Goal: Book appointment/travel/reservation

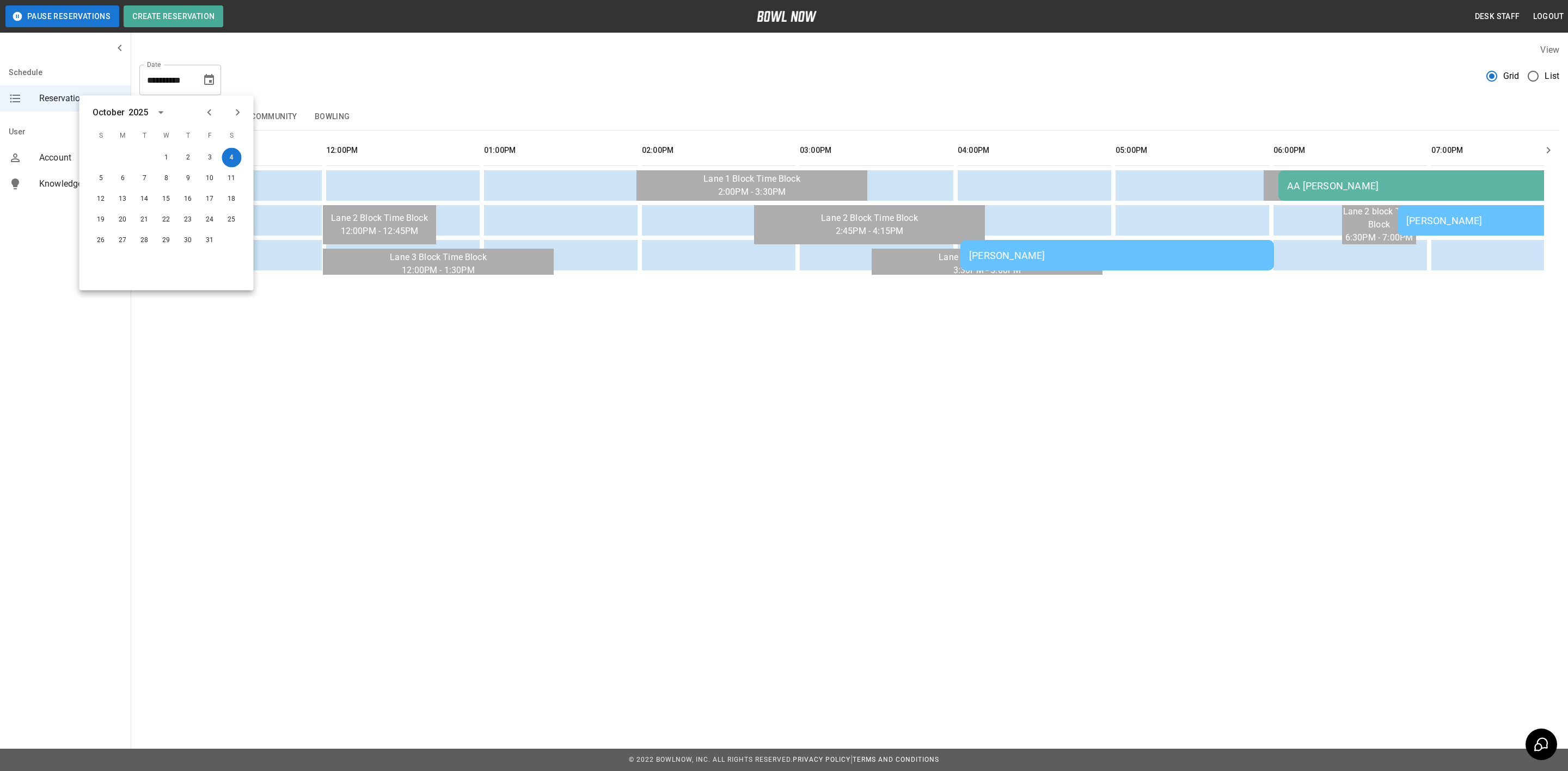
scroll to position [0, 392]
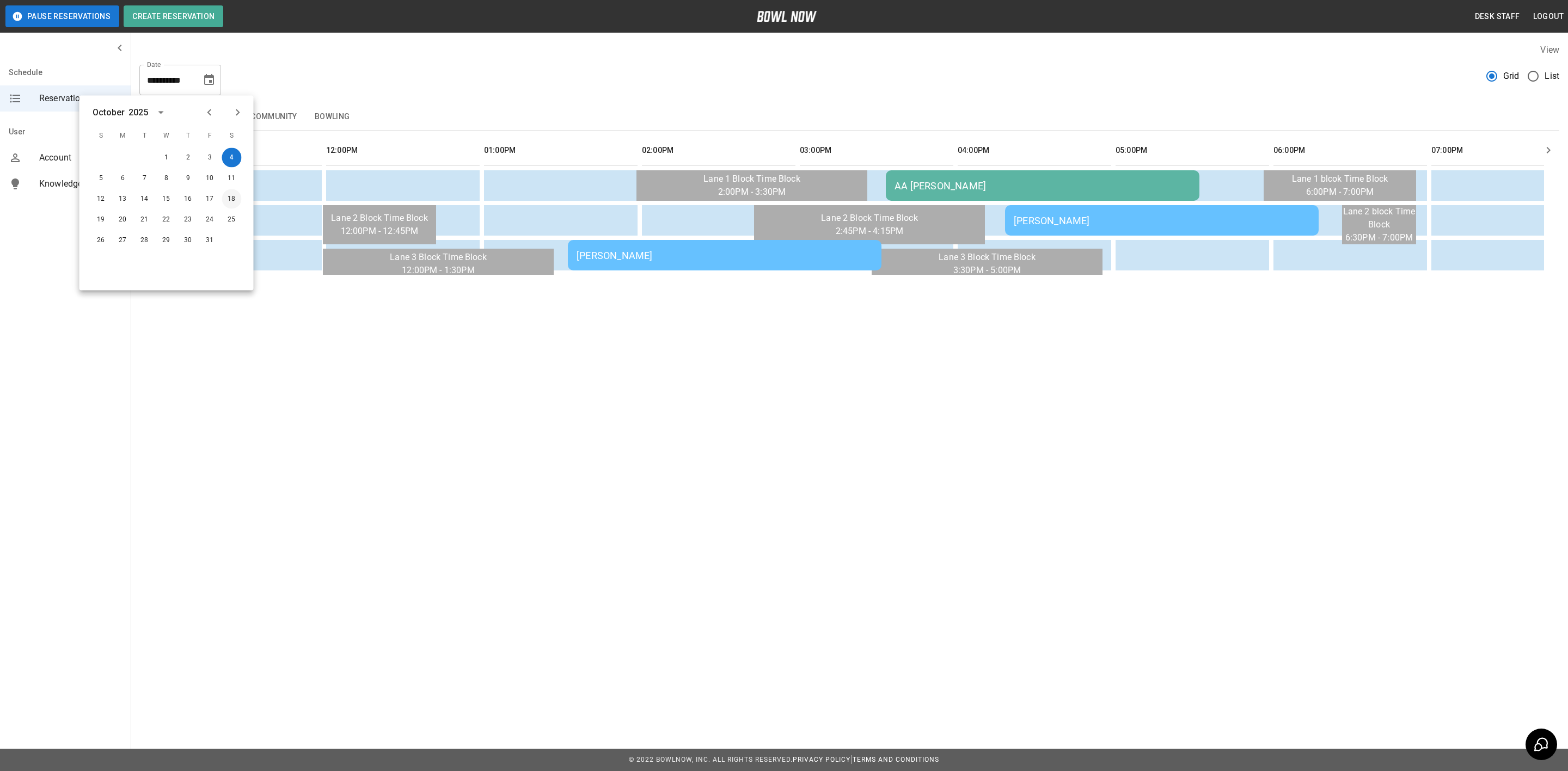
click at [229, 194] on button "18" at bounding box center [232, 199] width 20 height 20
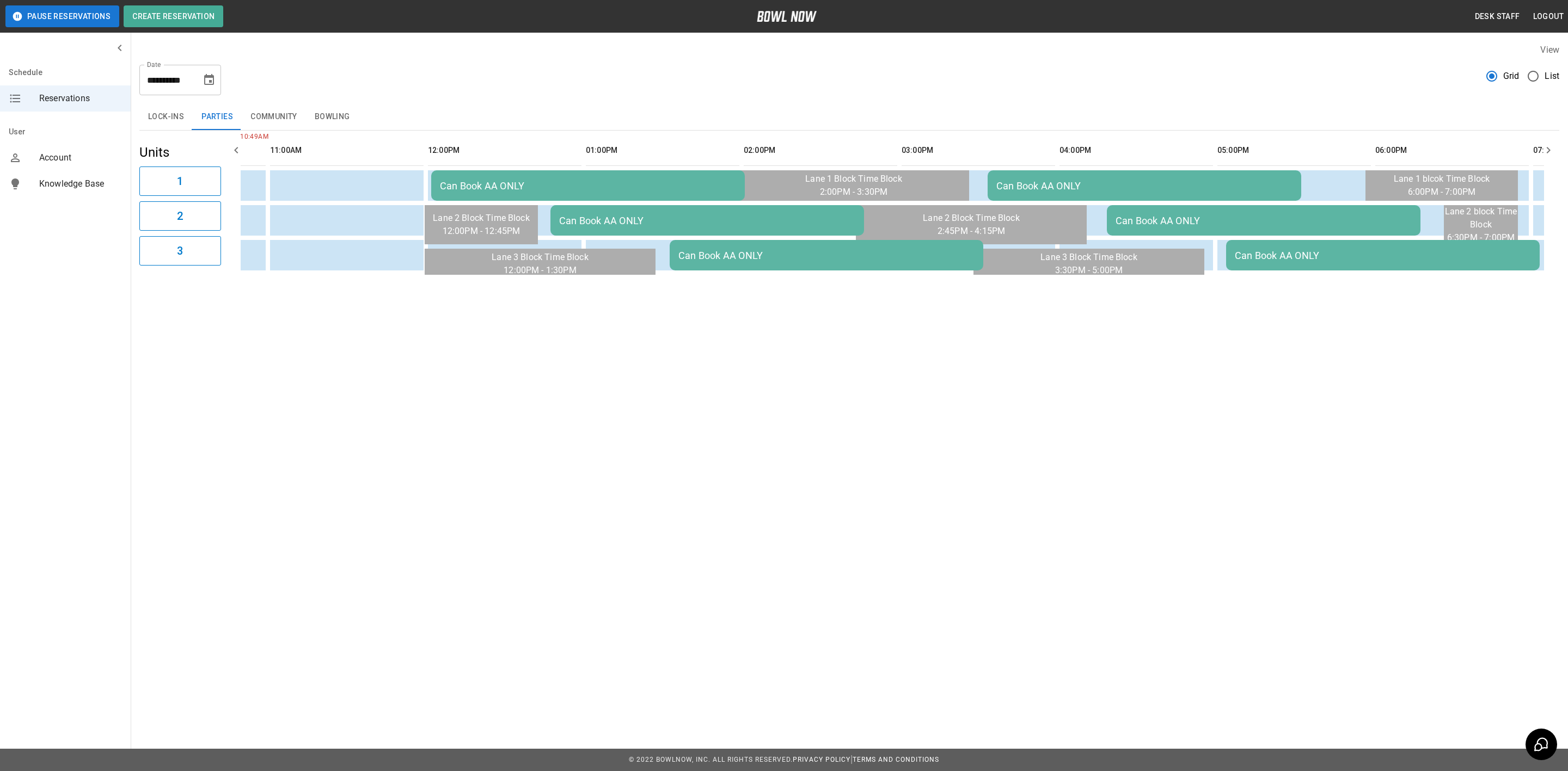
scroll to position [0, 0]
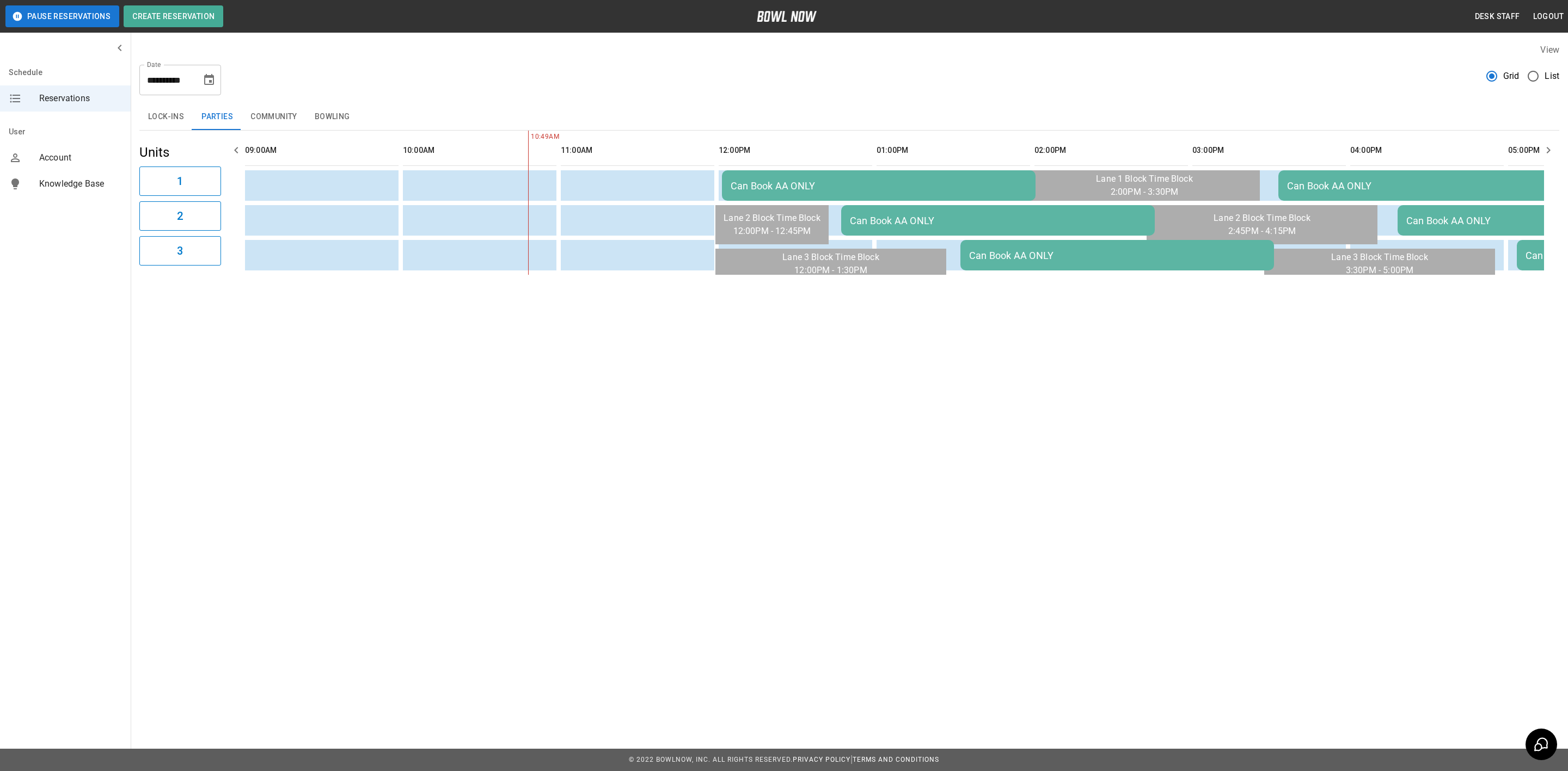
click at [273, 117] on button "Community" at bounding box center [273, 117] width 64 height 26
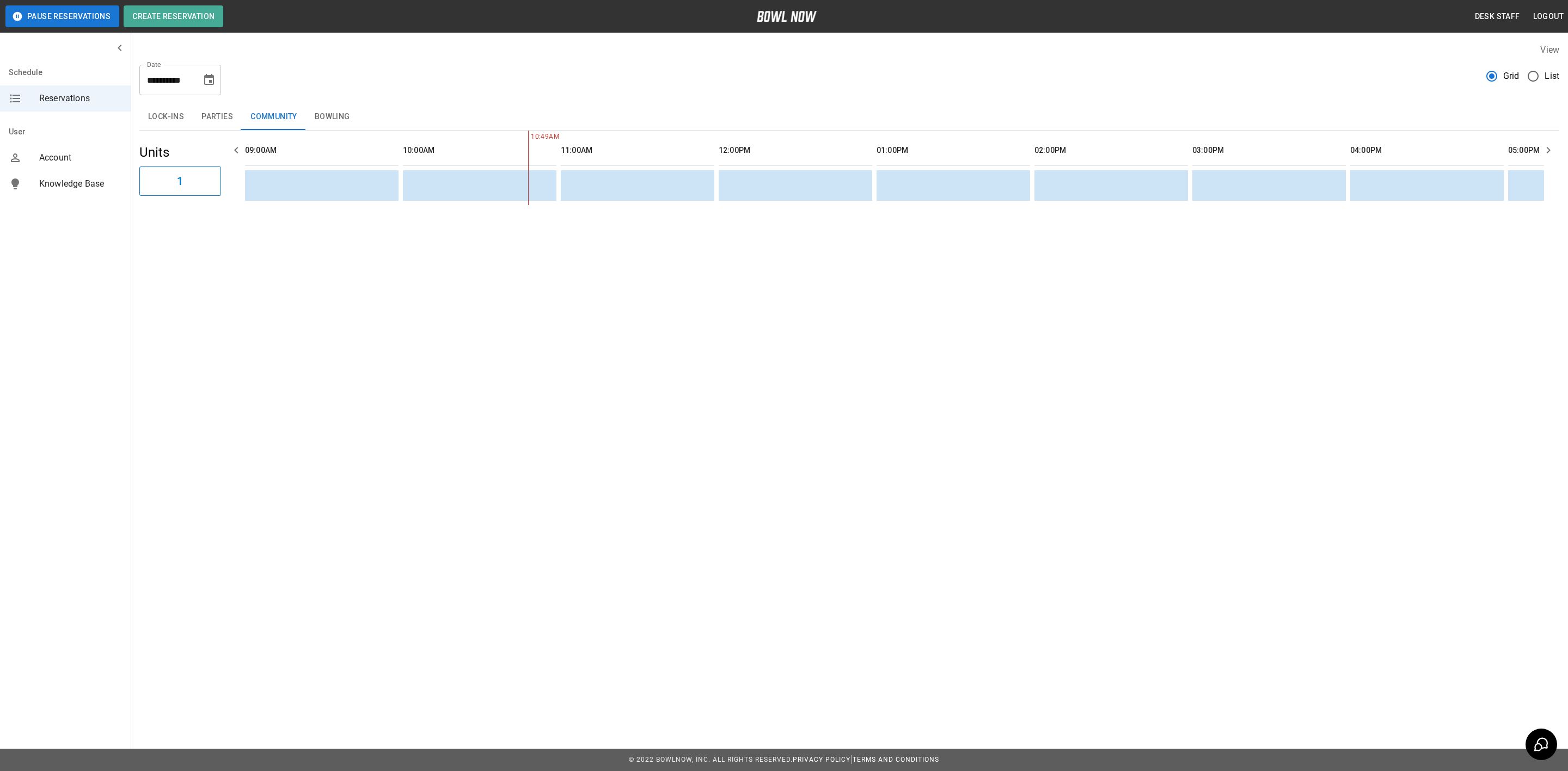
click at [324, 116] on button "Bowling" at bounding box center [332, 117] width 52 height 26
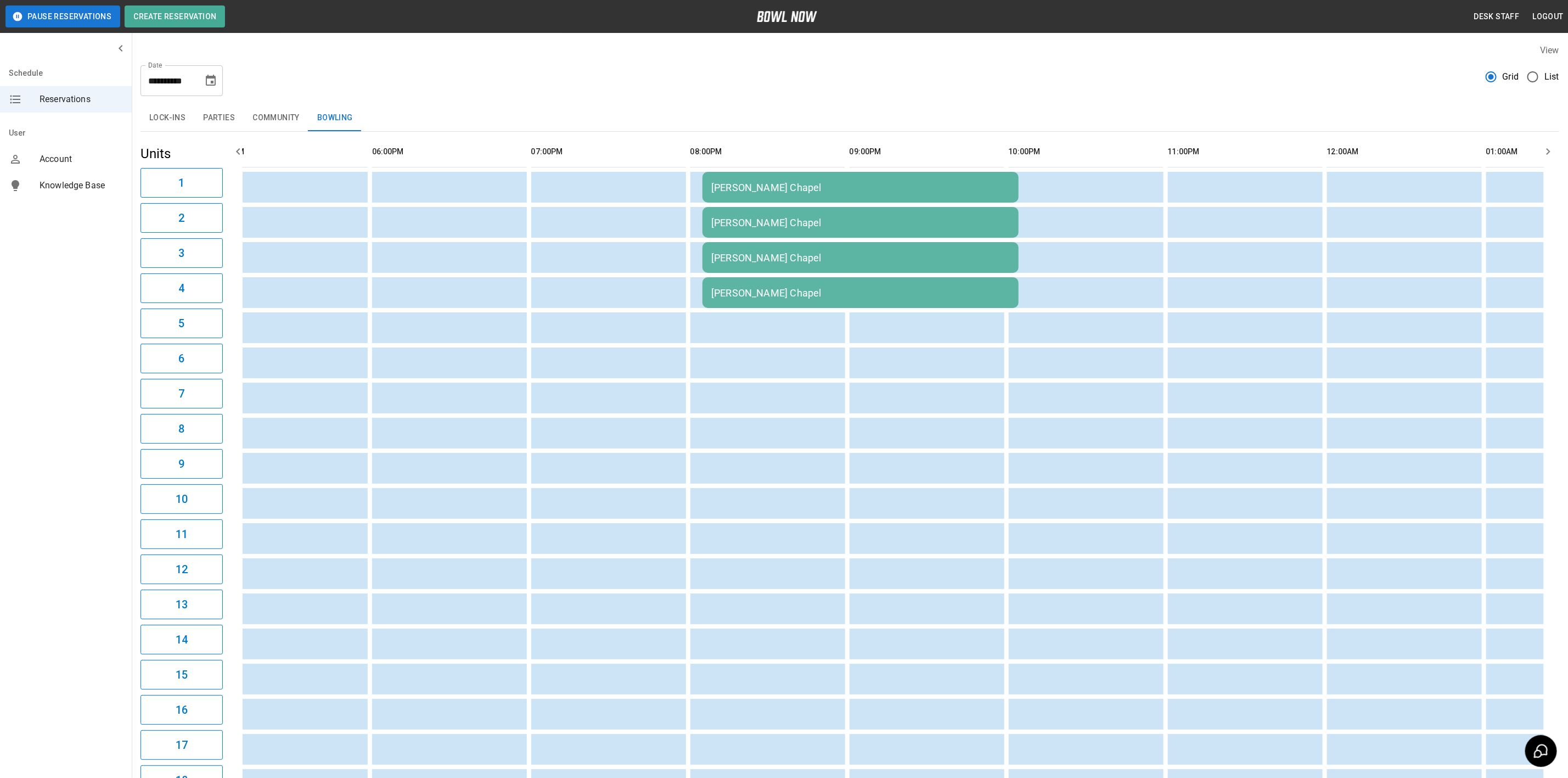
click at [731, 177] on td "[PERSON_NAME] Chapel" at bounding box center [860, 187] width 316 height 31
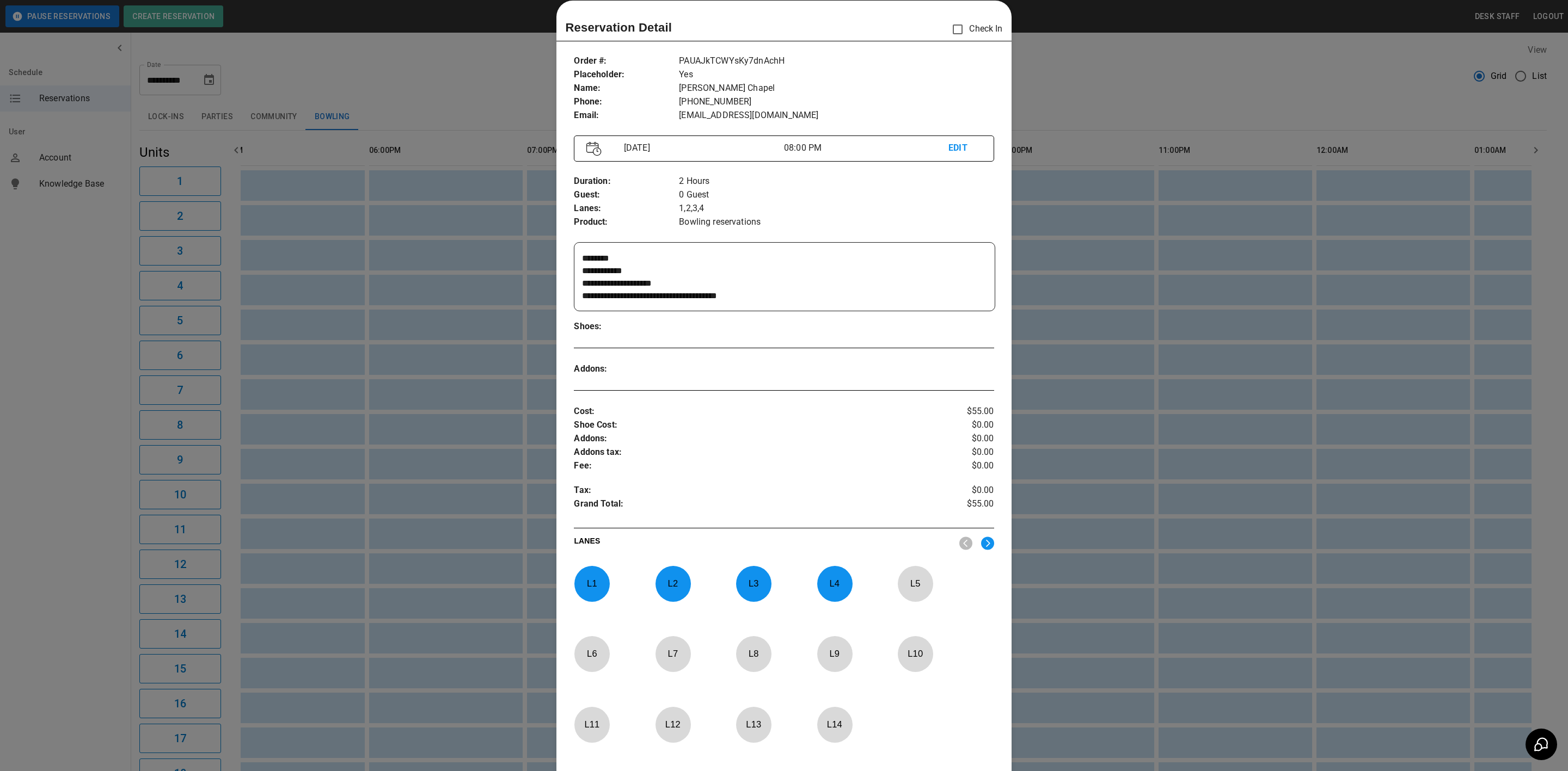
click at [437, 328] on div at bounding box center [784, 386] width 1568 height 771
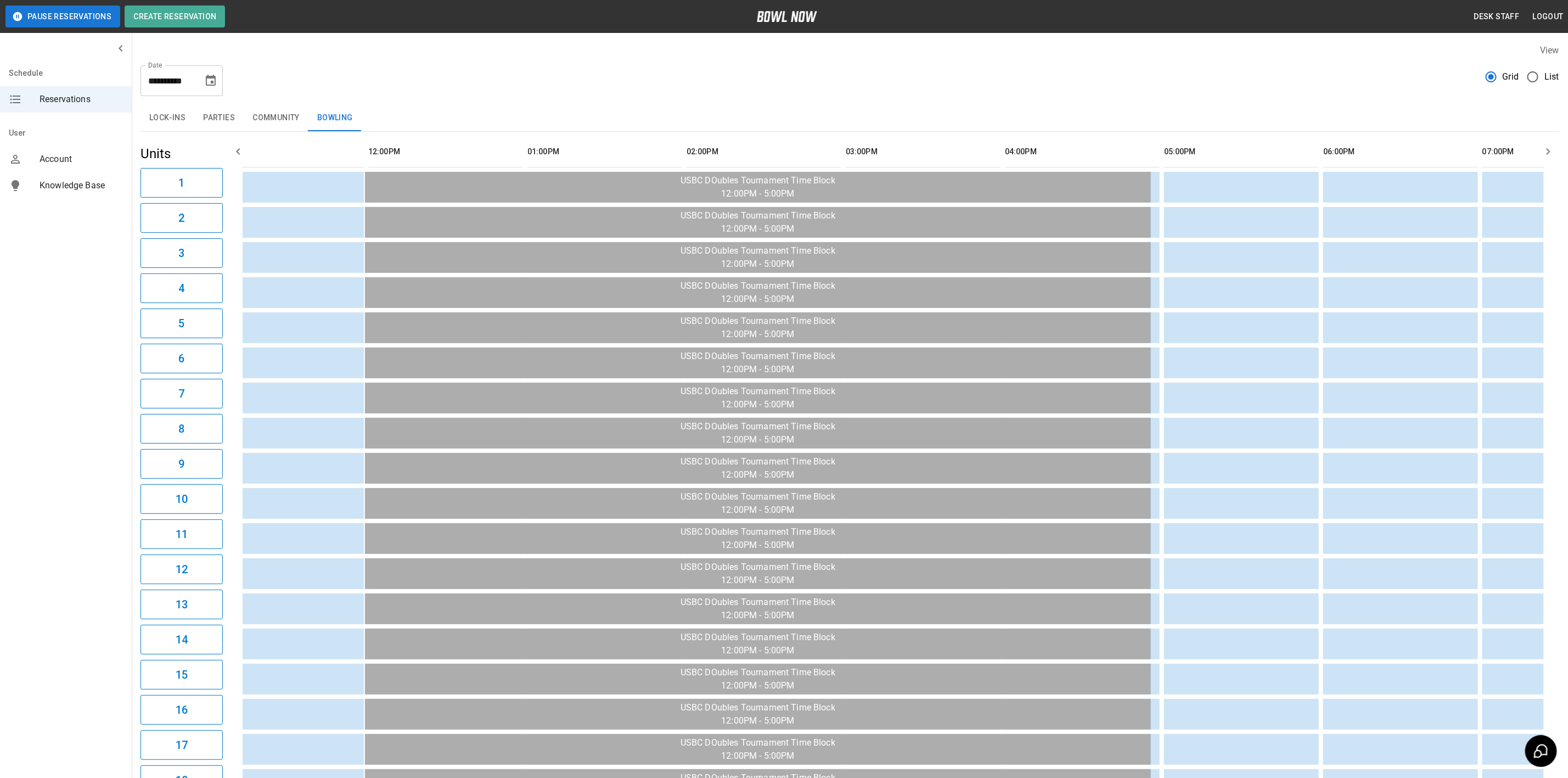
click at [213, 78] on icon "Choose date, selected date is Oct 18, 2025" at bounding box center [210, 80] width 10 height 11
click at [211, 113] on icon "Previous month" at bounding box center [211, 113] width 4 height 7
click at [145, 221] on button "23" at bounding box center [146, 221] width 20 height 20
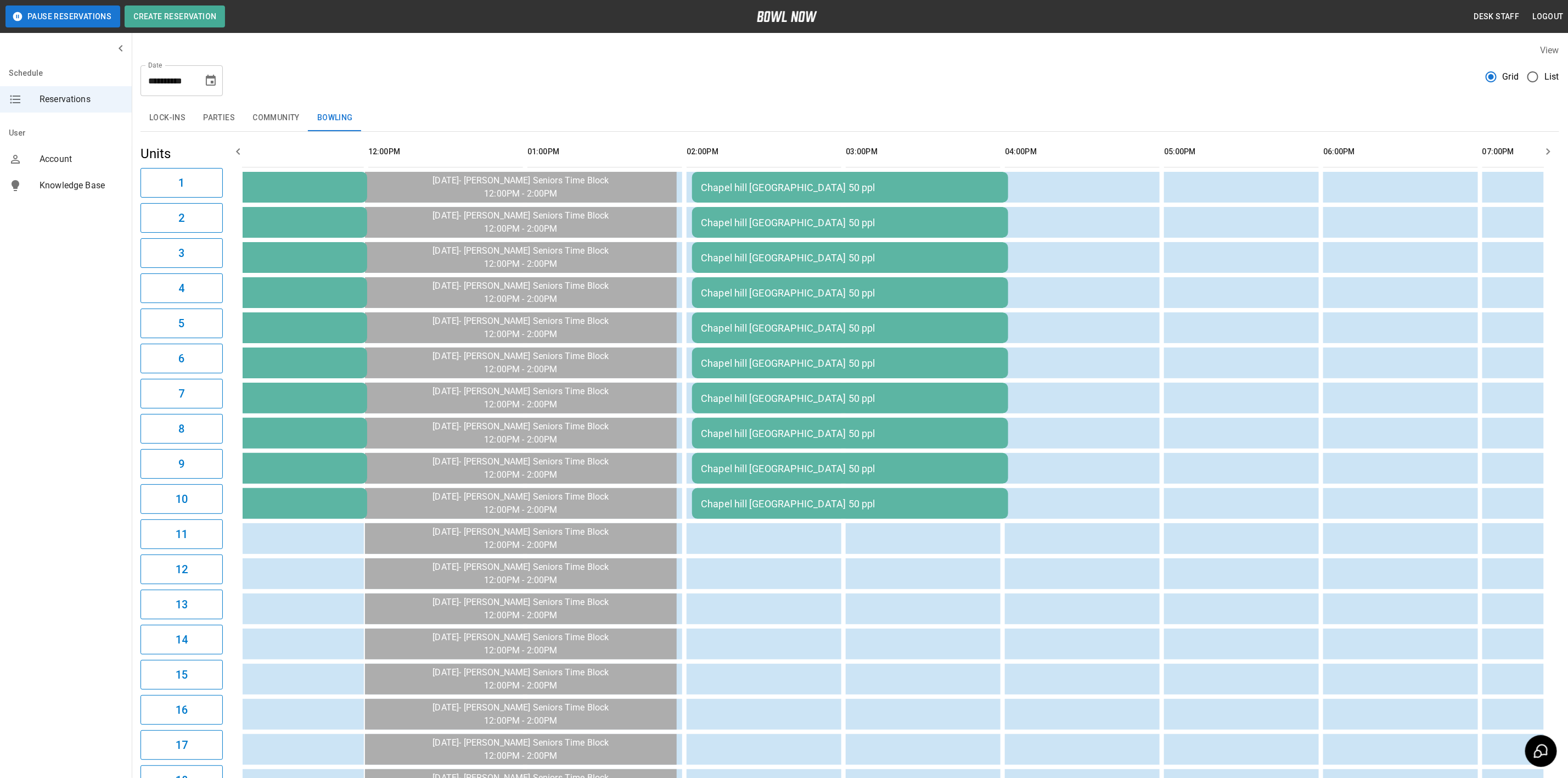
click at [145, 160] on button "16" at bounding box center [151, 154] width 15 height 11
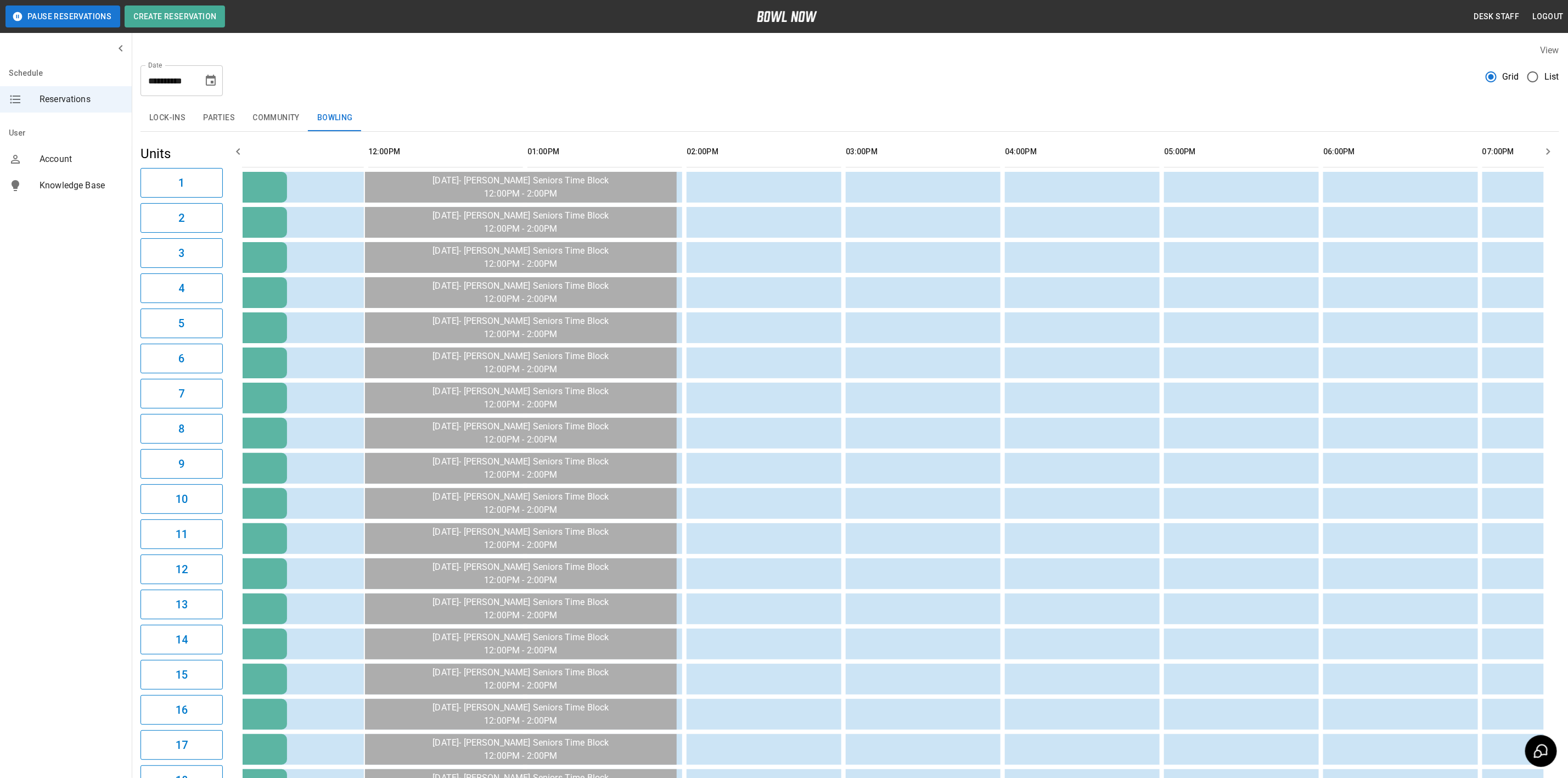
click at [145, 172] on button "23" at bounding box center [151, 167] width 15 height 11
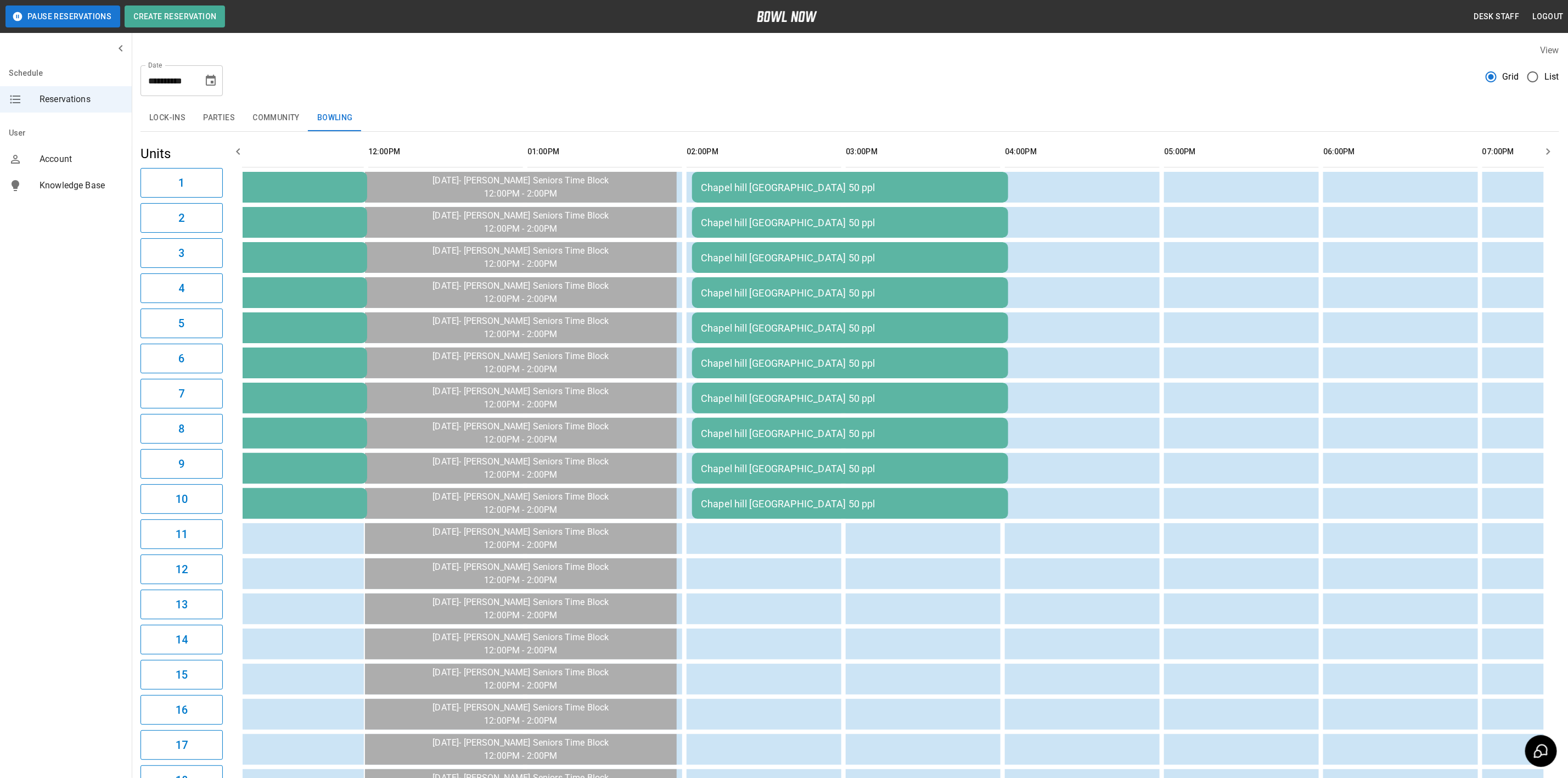
type input "**********"
click at [209, 78] on icon "Choose date, selected date is Sep 23, 2025" at bounding box center [210, 80] width 10 height 11
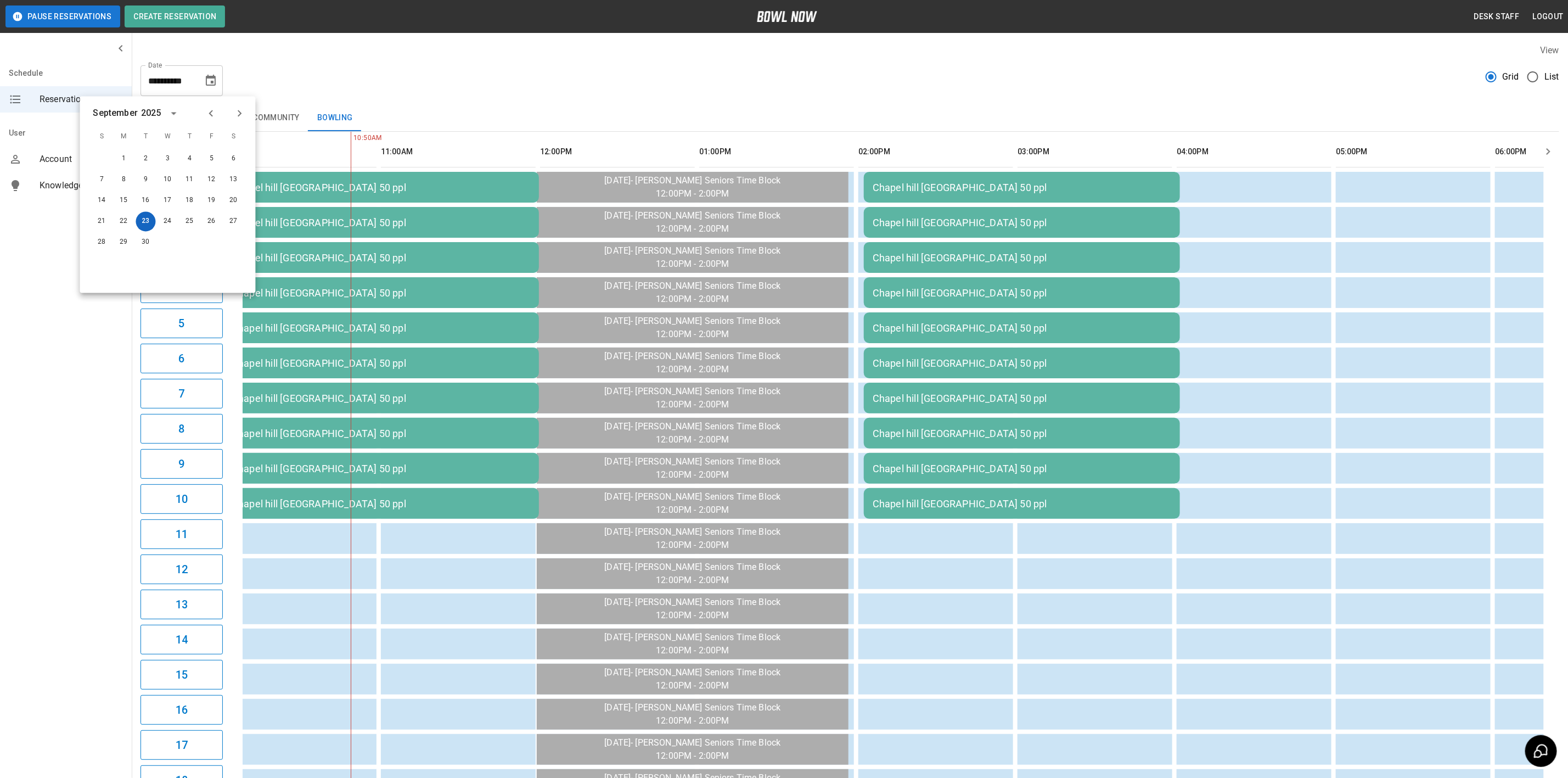
click at [145, 221] on button "23" at bounding box center [146, 221] width 20 height 20
click at [404, 547] on td "sticky table" at bounding box center [401, 538] width 36 height 31
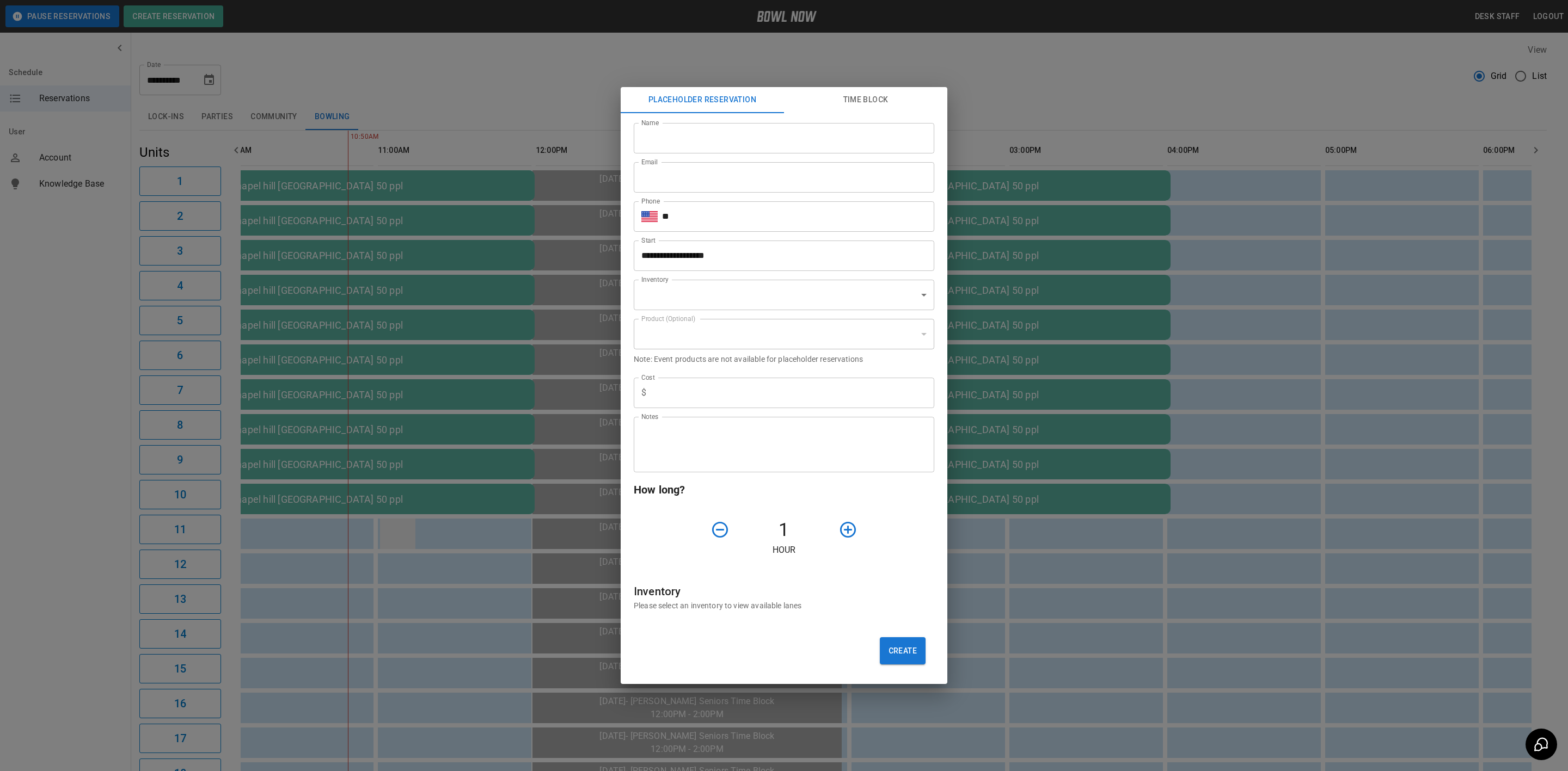
type input "**********"
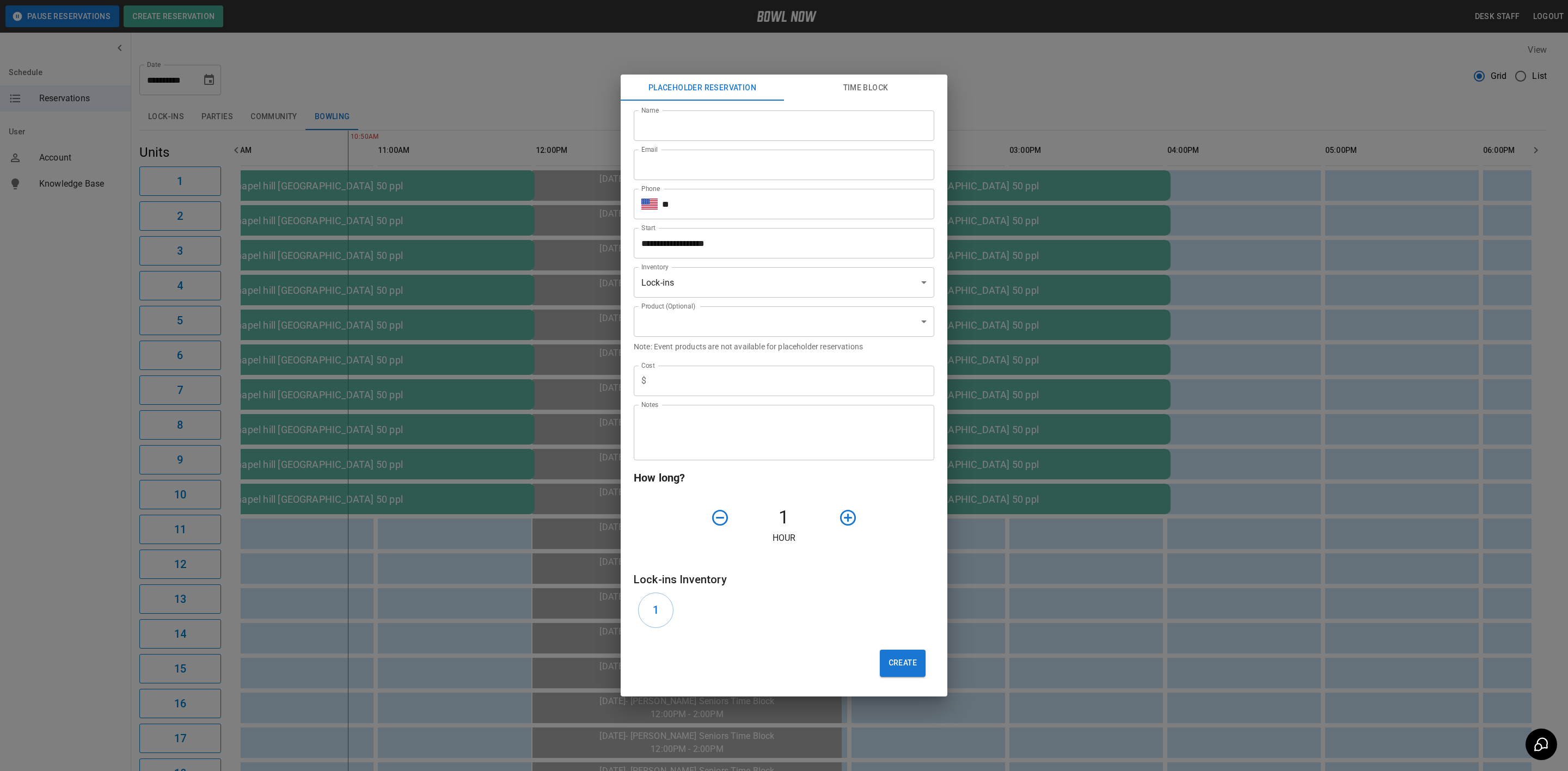
click at [1449, 413] on div "**********" at bounding box center [784, 386] width 1568 height 771
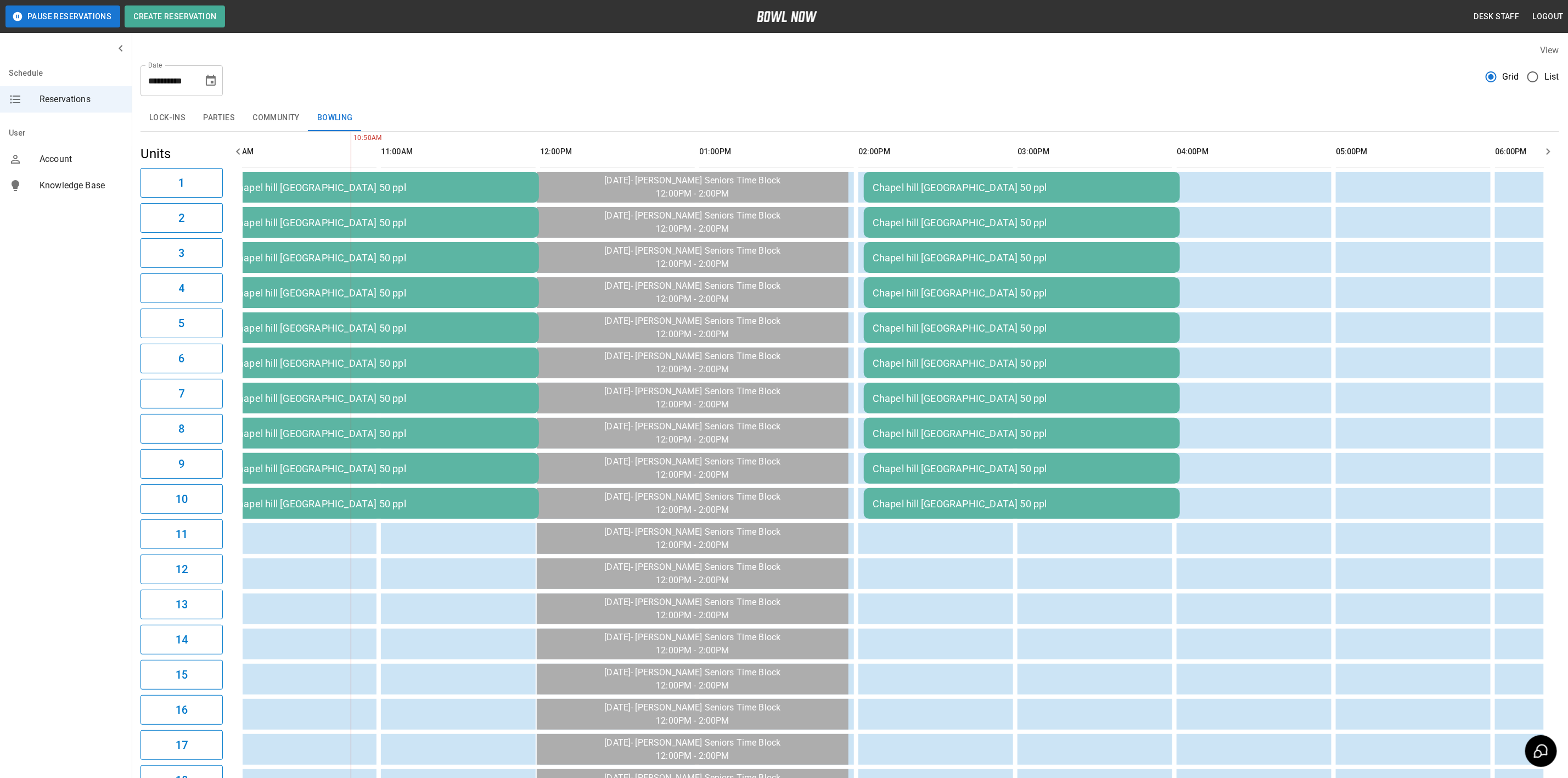
click at [915, 458] on td "Chapel hill [GEOGRAPHIC_DATA] 50 ppl" at bounding box center [1022, 468] width 316 height 31
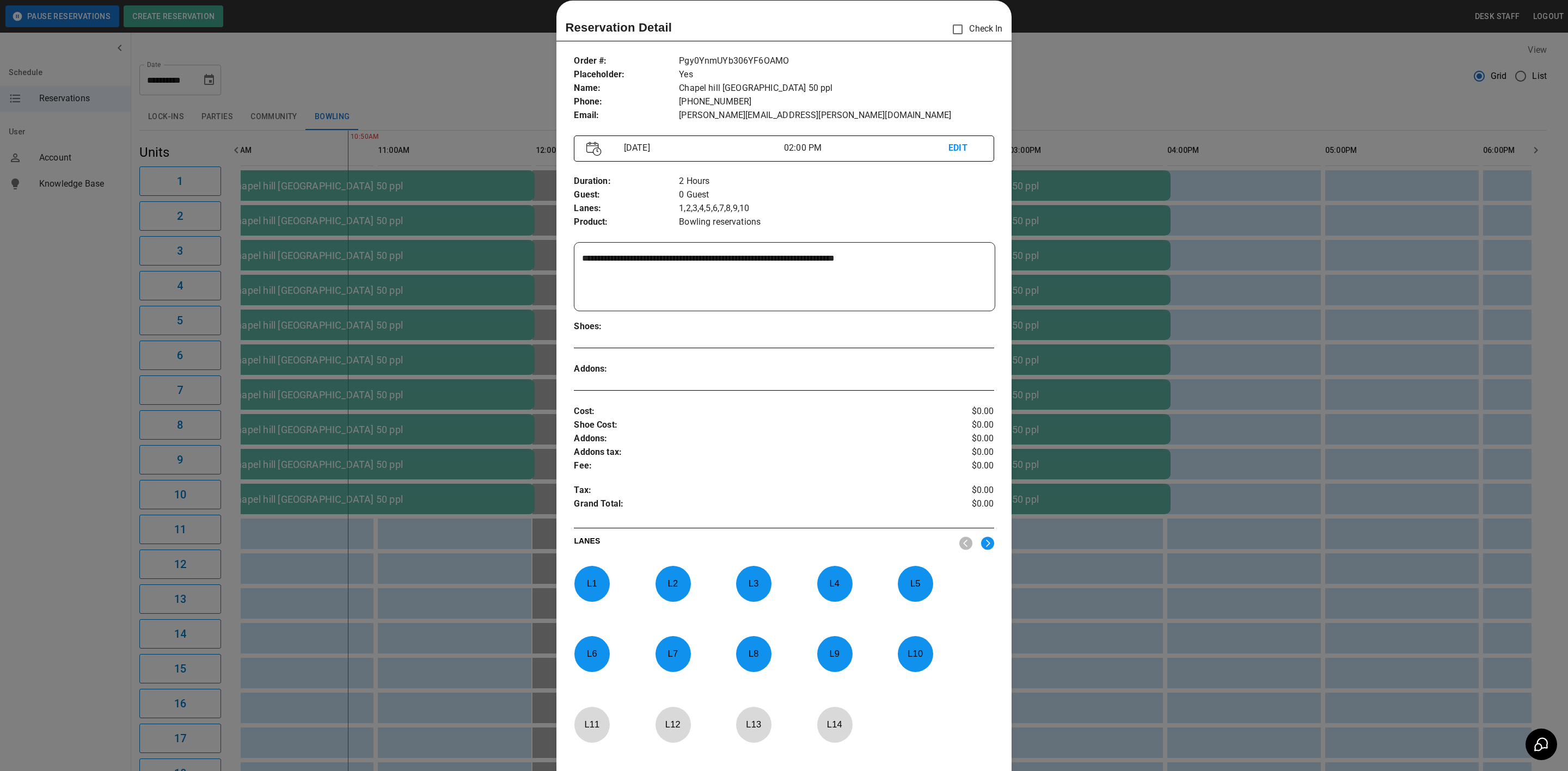
click at [1394, 364] on div at bounding box center [784, 386] width 1568 height 771
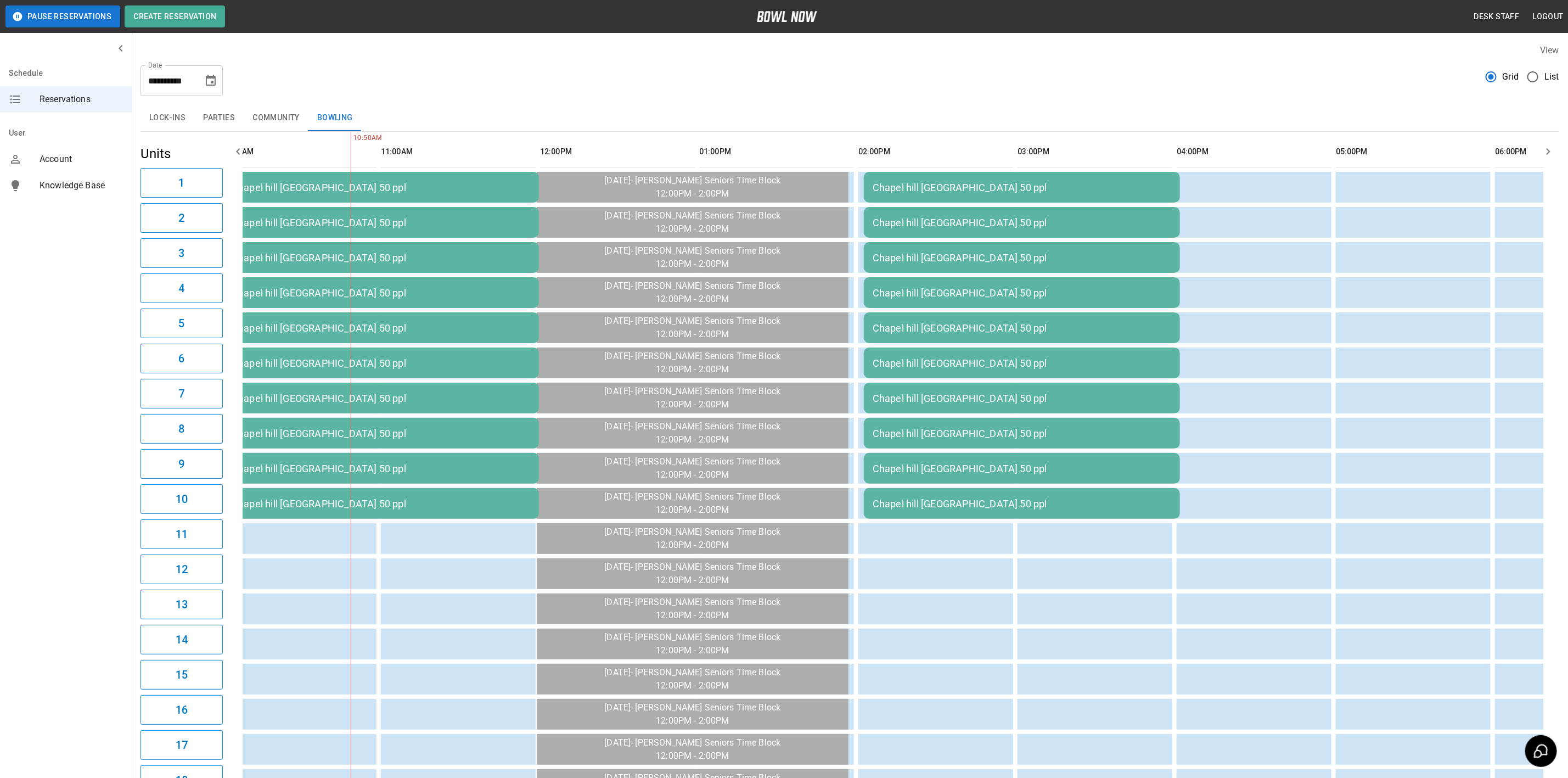
click at [375, 458] on td "Chapel hill [GEOGRAPHIC_DATA] 50 ppl" at bounding box center [381, 468] width 316 height 31
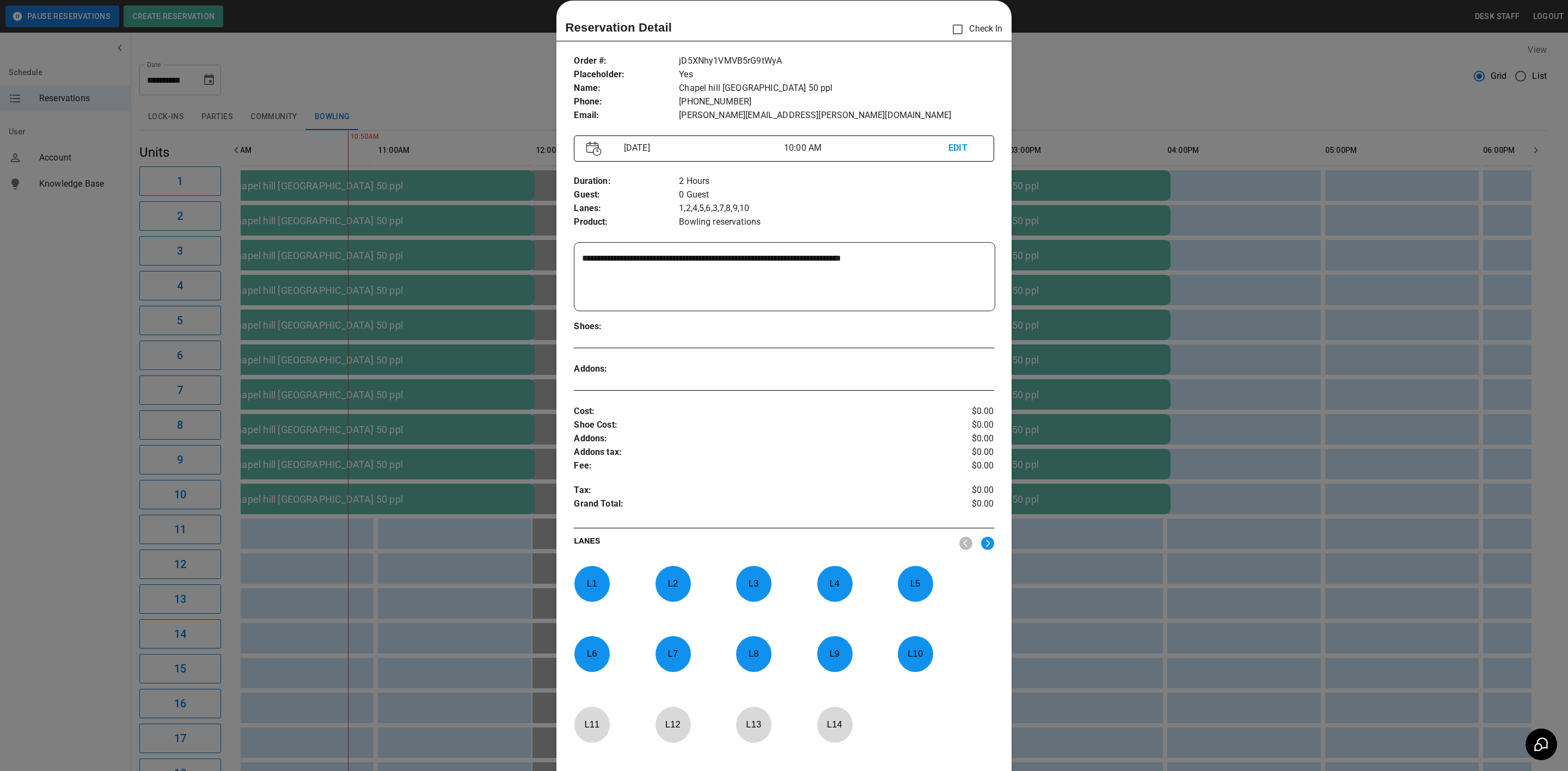
click at [502, 560] on div at bounding box center [784, 386] width 1568 height 771
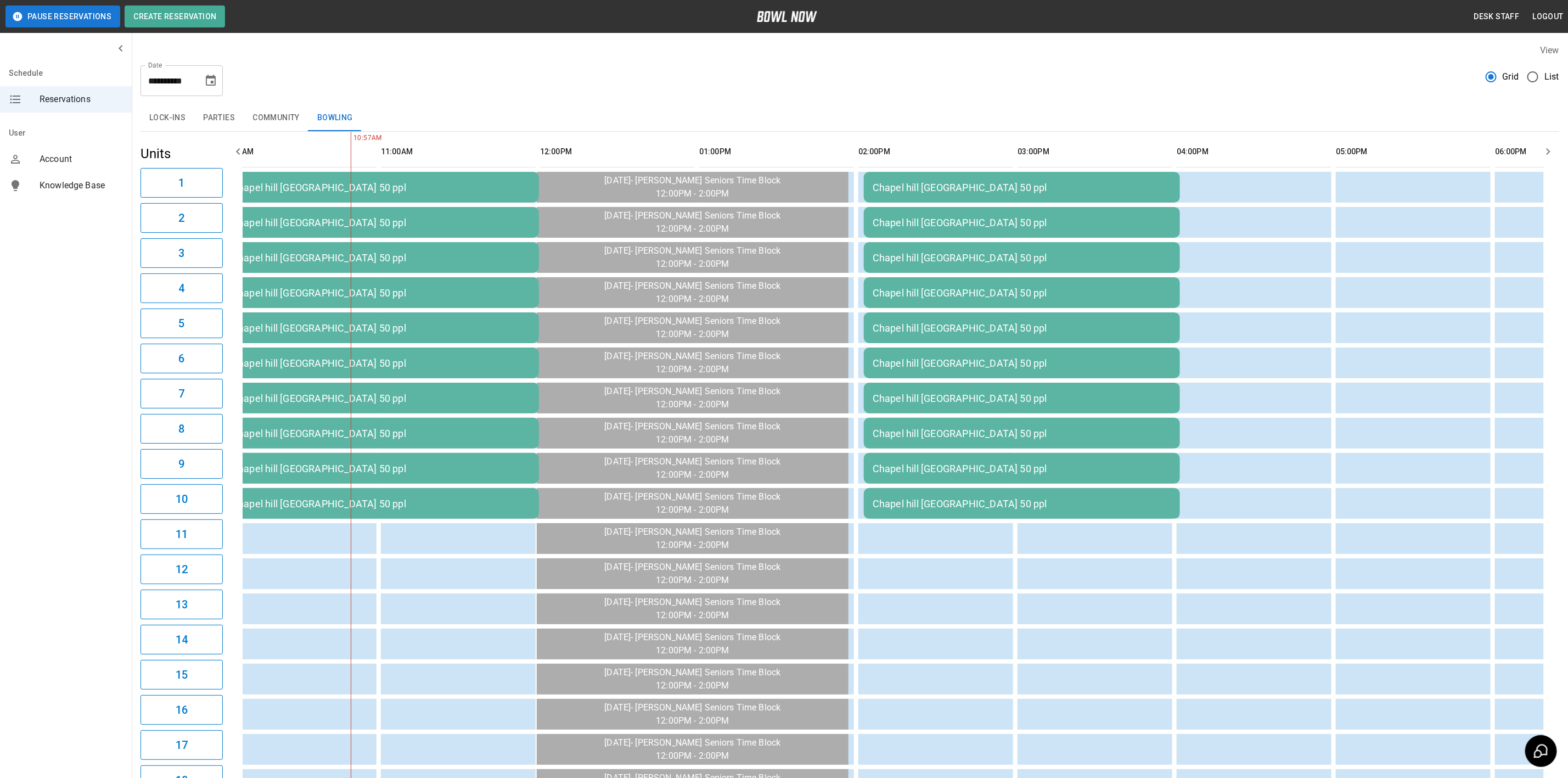
click at [210, 80] on icon "Choose date, selected date is Sep 23, 2025" at bounding box center [211, 80] width 13 height 13
click at [239, 113] on icon "Next month" at bounding box center [240, 114] width 13 height 13
click at [232, 200] on button "18" at bounding box center [234, 200] width 20 height 20
type input "**********"
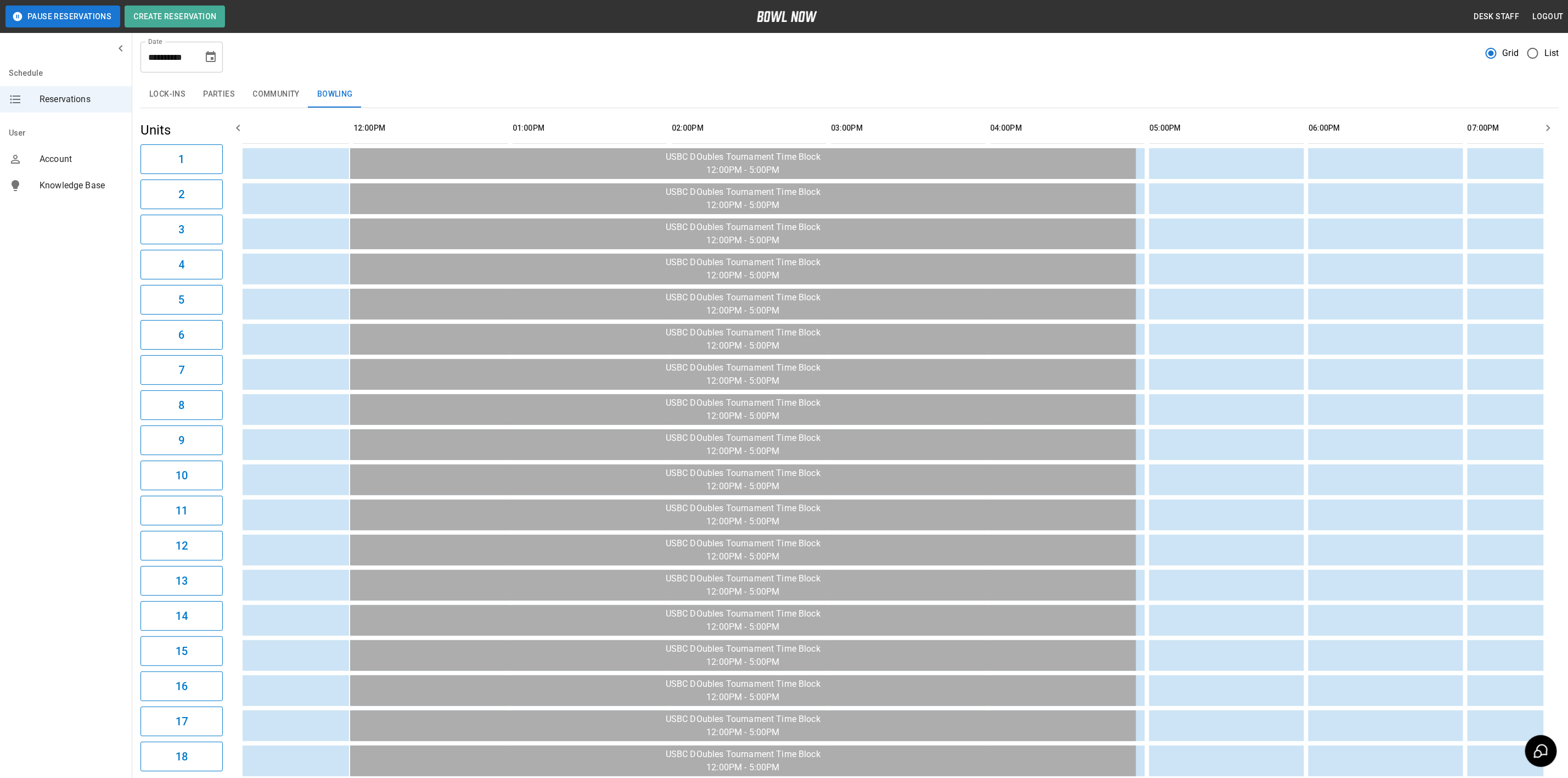
scroll to position [25, 0]
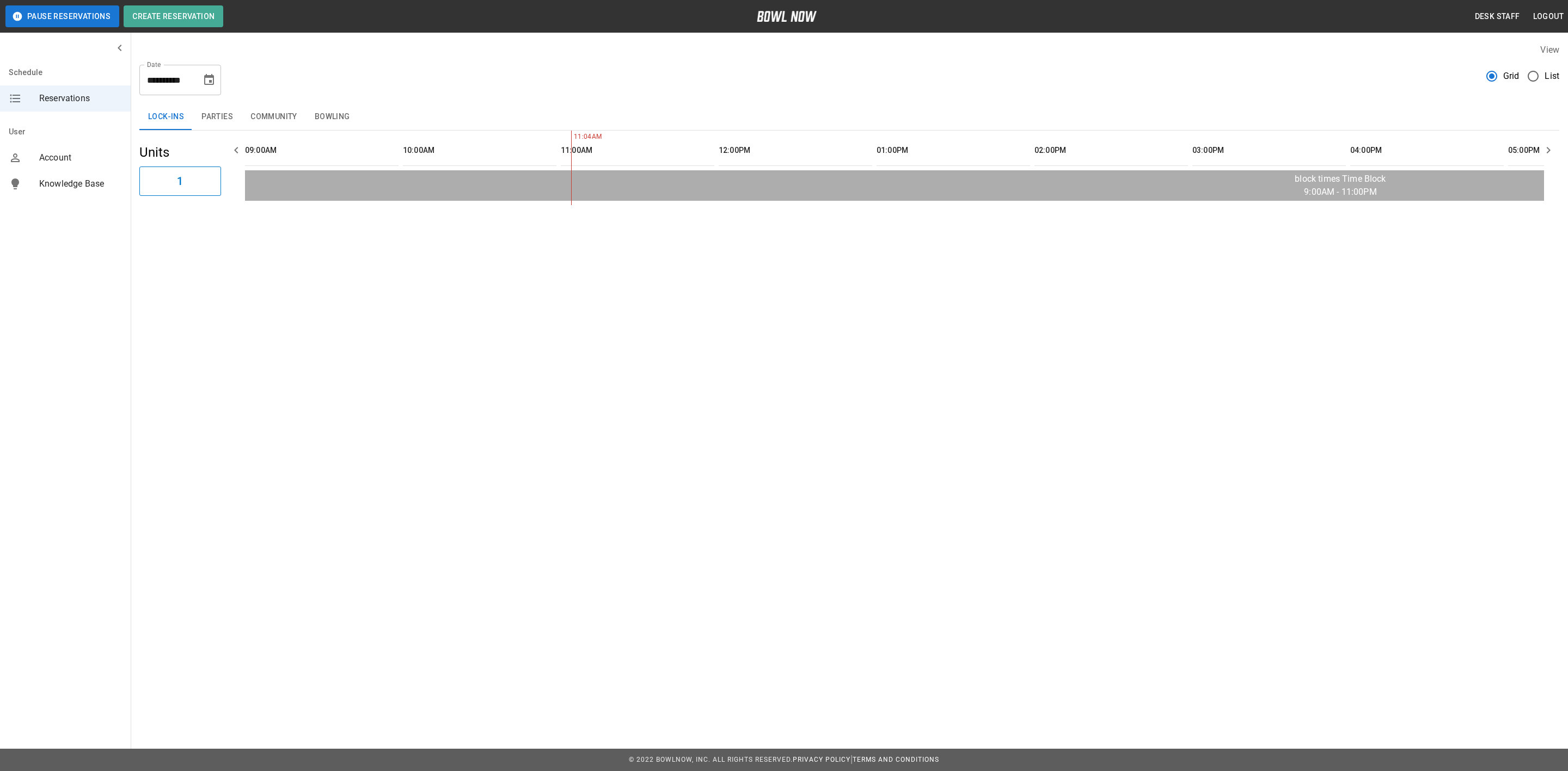
scroll to position [0, 316]
click at [206, 73] on icon "Choose date, selected date is Sep 23, 2025" at bounding box center [209, 80] width 13 height 13
click at [237, 112] on icon "Next month" at bounding box center [238, 113] width 13 height 13
click at [210, 198] on button "17" at bounding box center [210, 199] width 20 height 20
click at [211, 73] on icon "Choose date, selected date is Oct 17, 2025" at bounding box center [209, 80] width 13 height 13
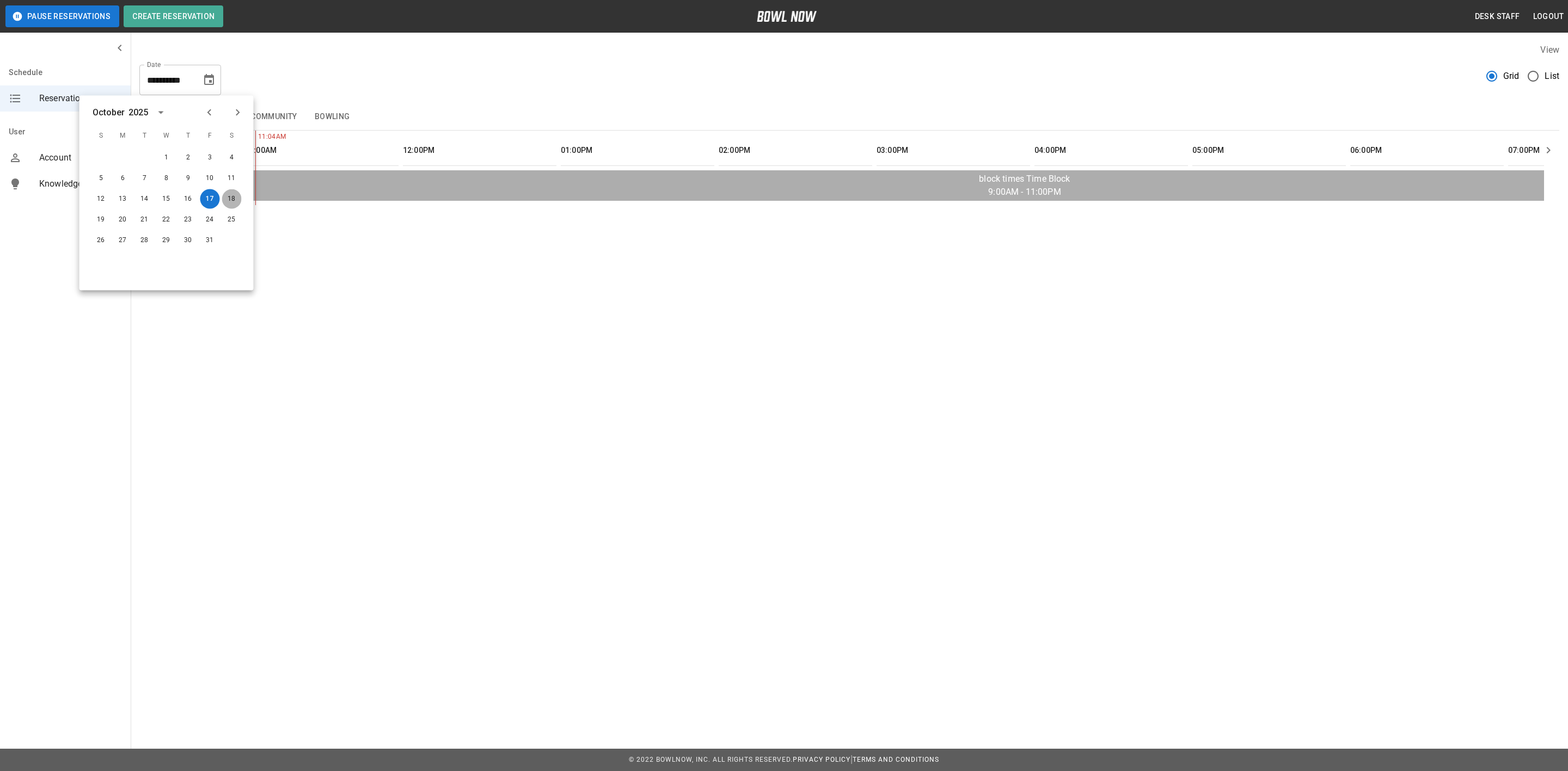
click at [231, 198] on button "18" at bounding box center [232, 199] width 20 height 20
type input "**********"
click at [325, 112] on button "Bowling" at bounding box center [332, 117] width 52 height 26
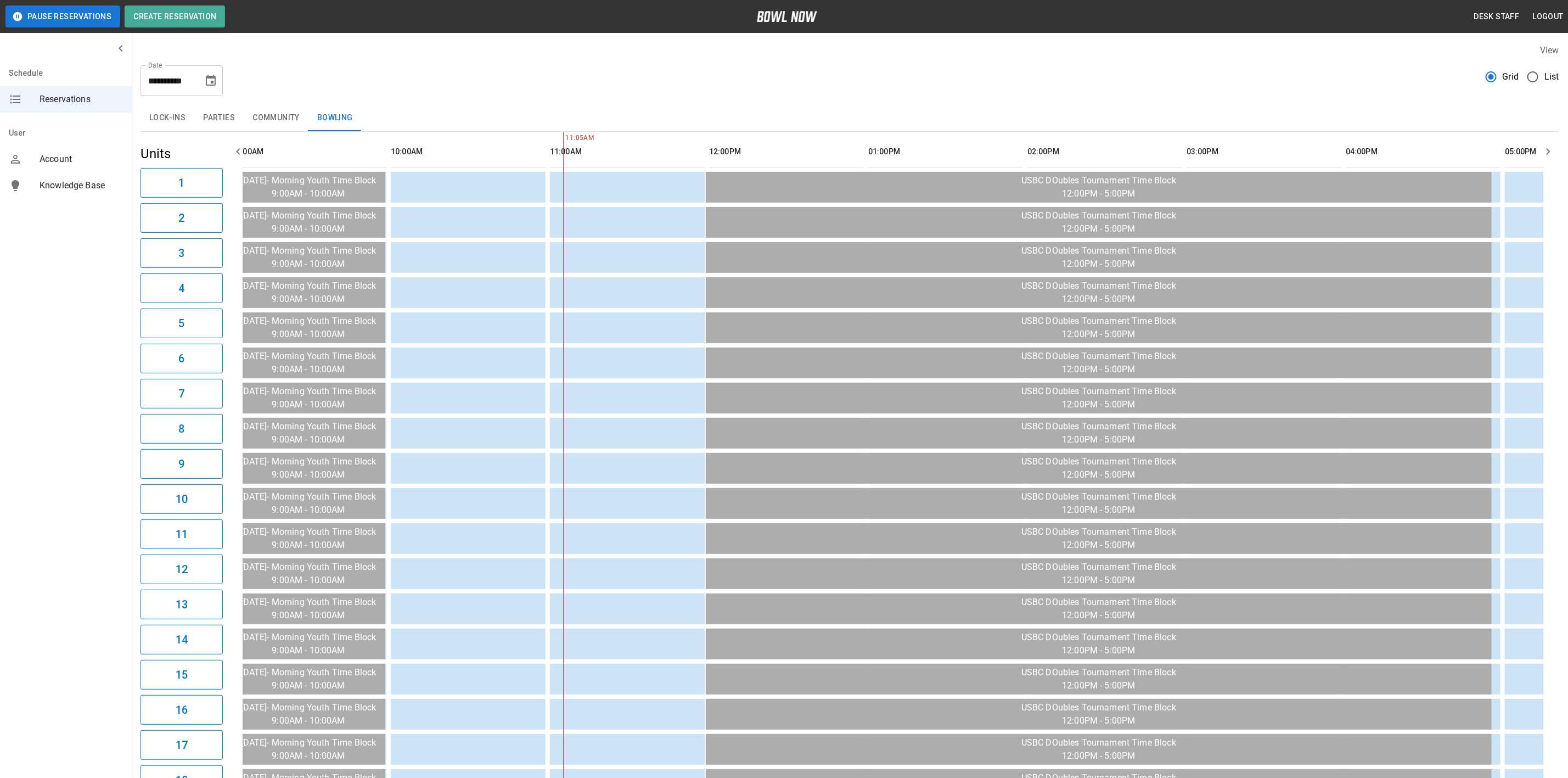
scroll to position [0, 0]
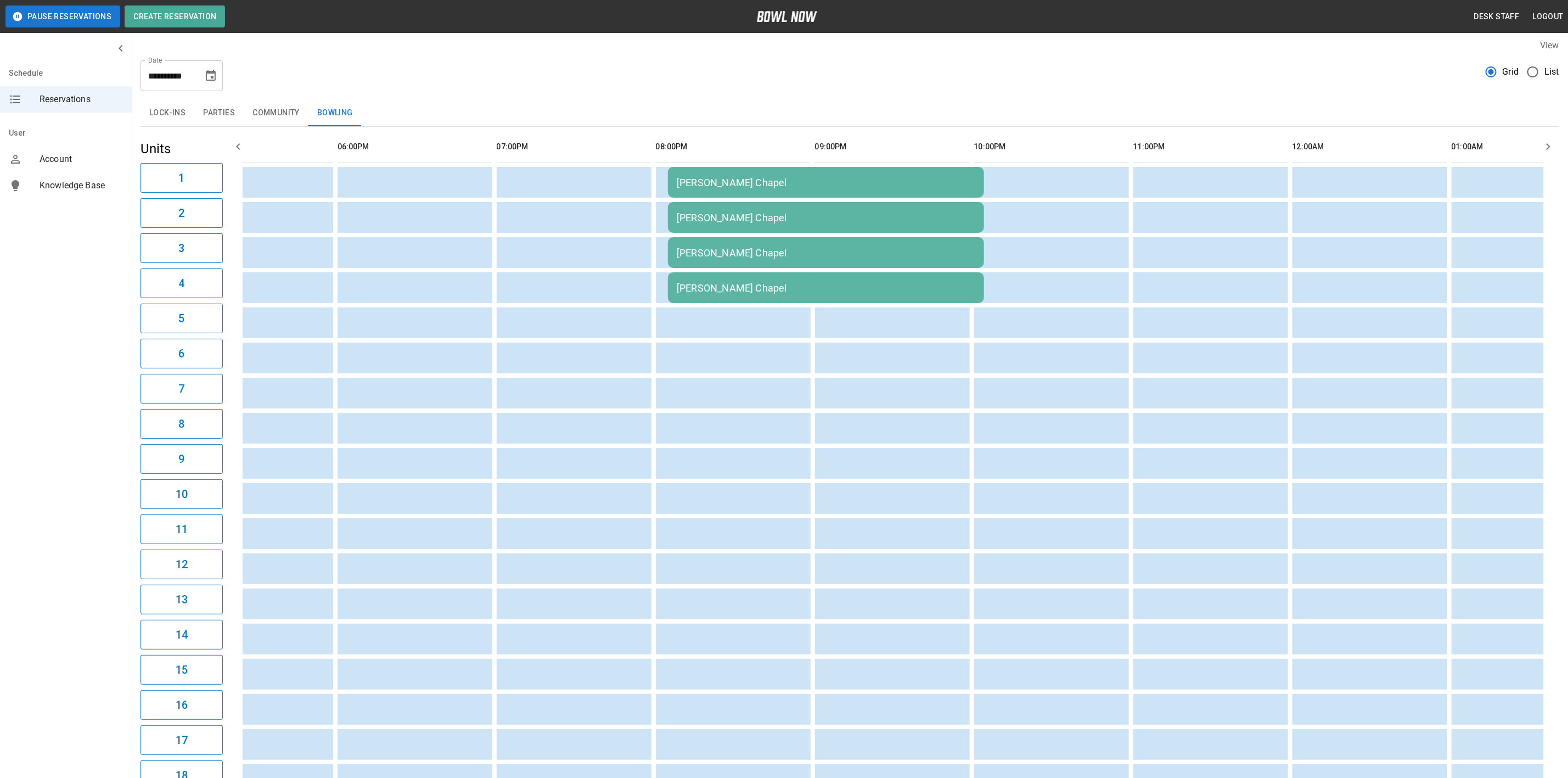
click at [722, 178] on div "[PERSON_NAME] Chapel" at bounding box center [826, 182] width 299 height 11
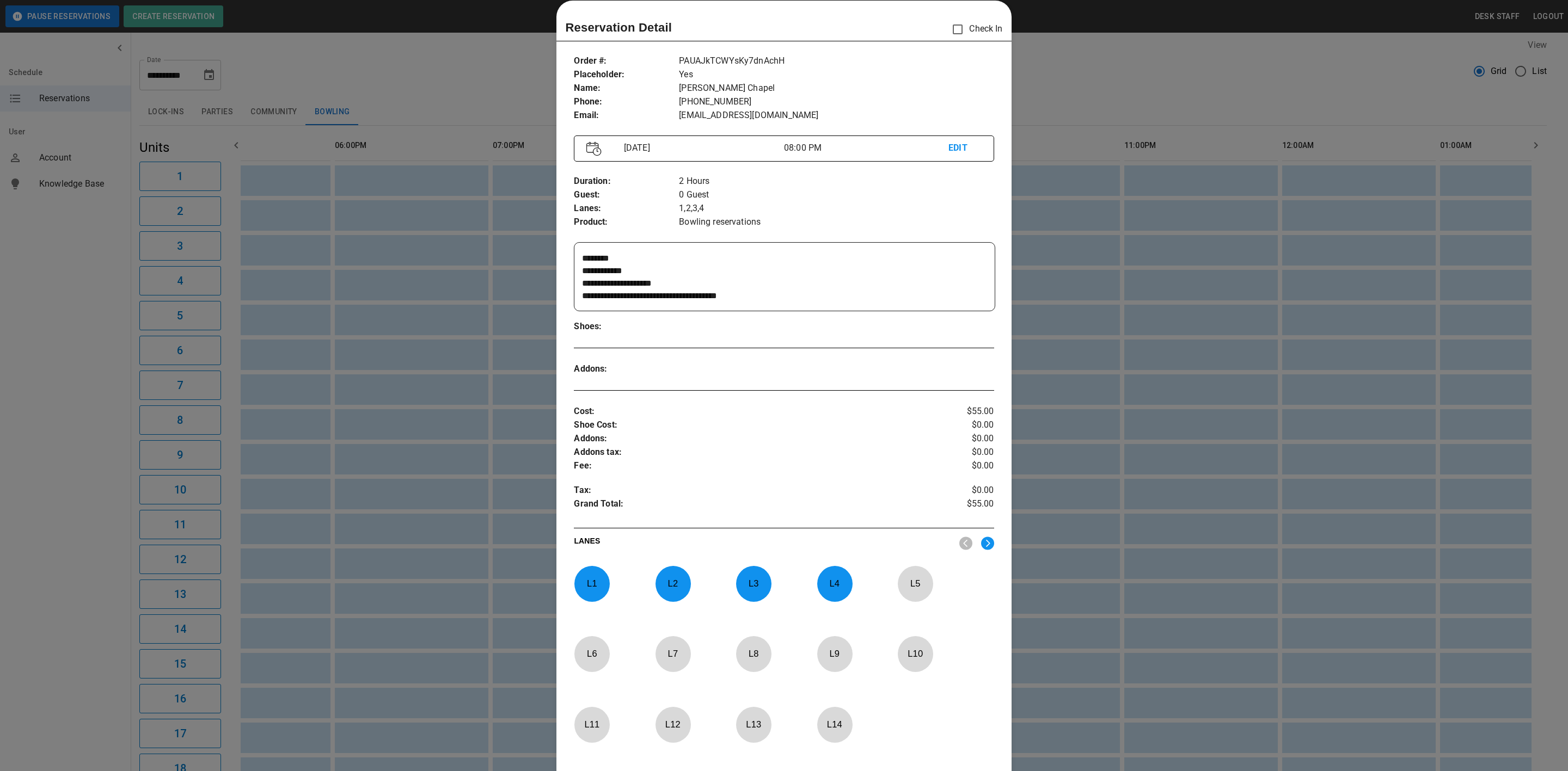
click at [463, 325] on div at bounding box center [784, 386] width 1568 height 771
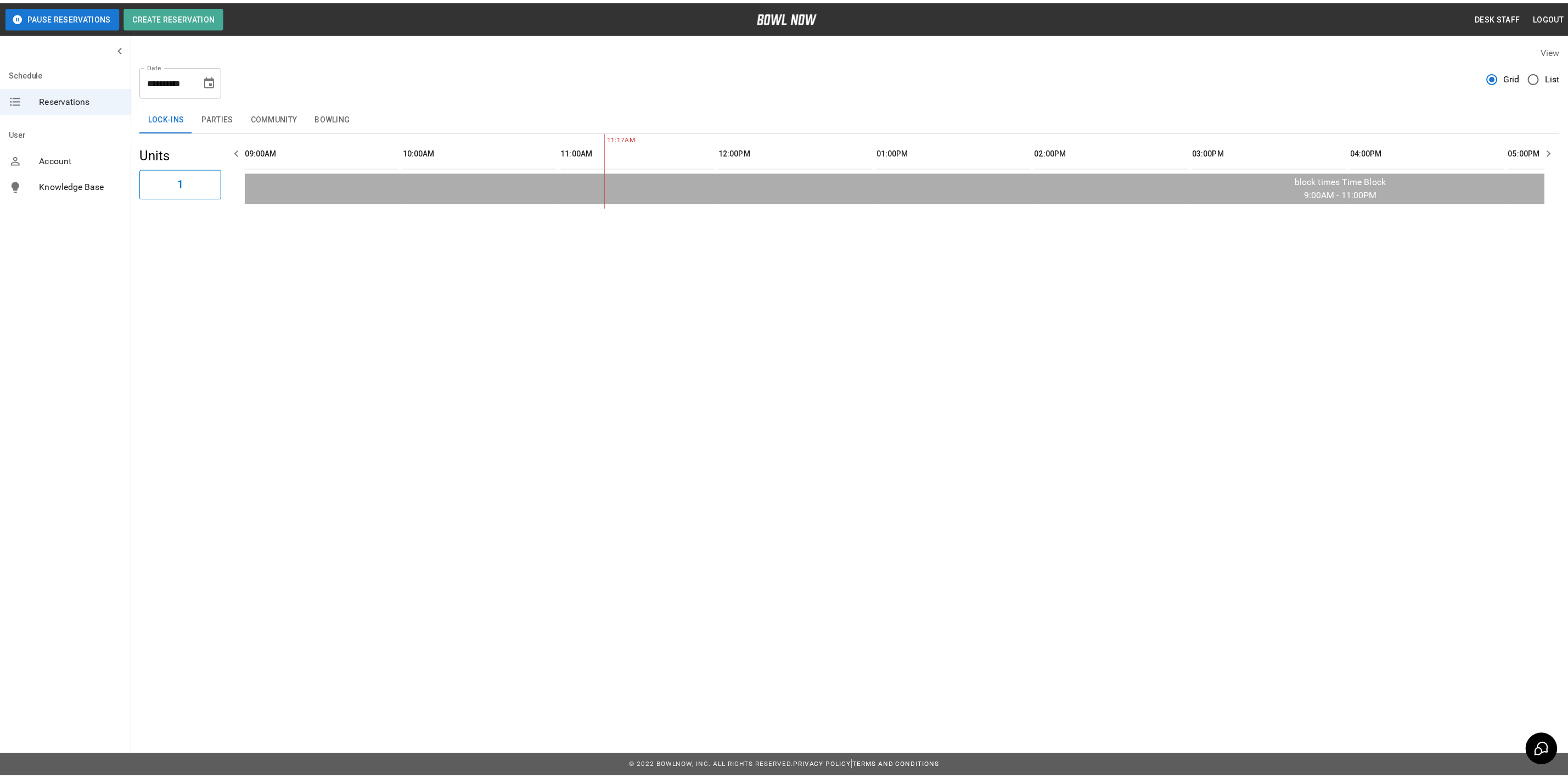
scroll to position [0, 318]
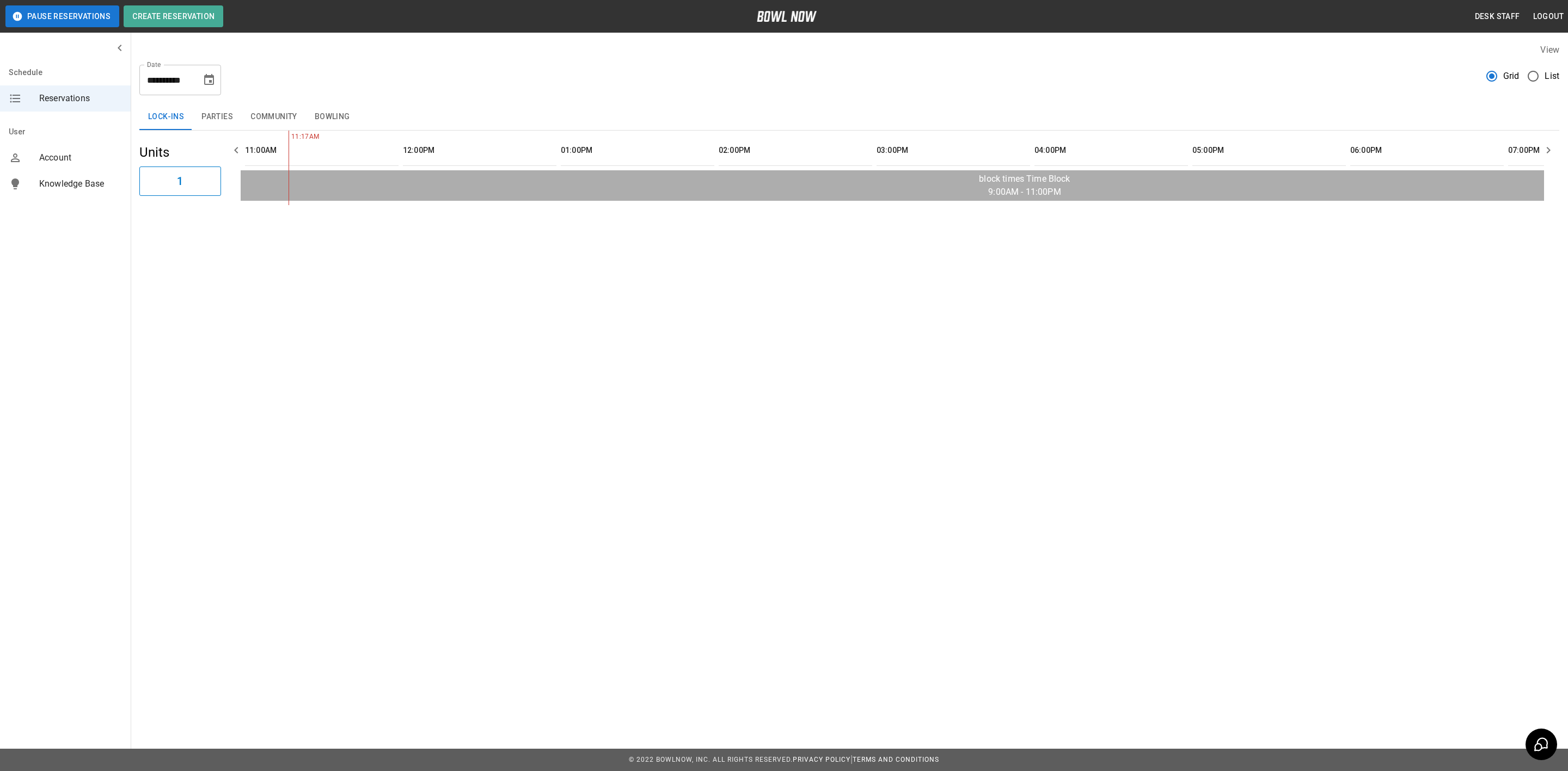
click at [322, 121] on button "Bowling" at bounding box center [332, 117] width 52 height 26
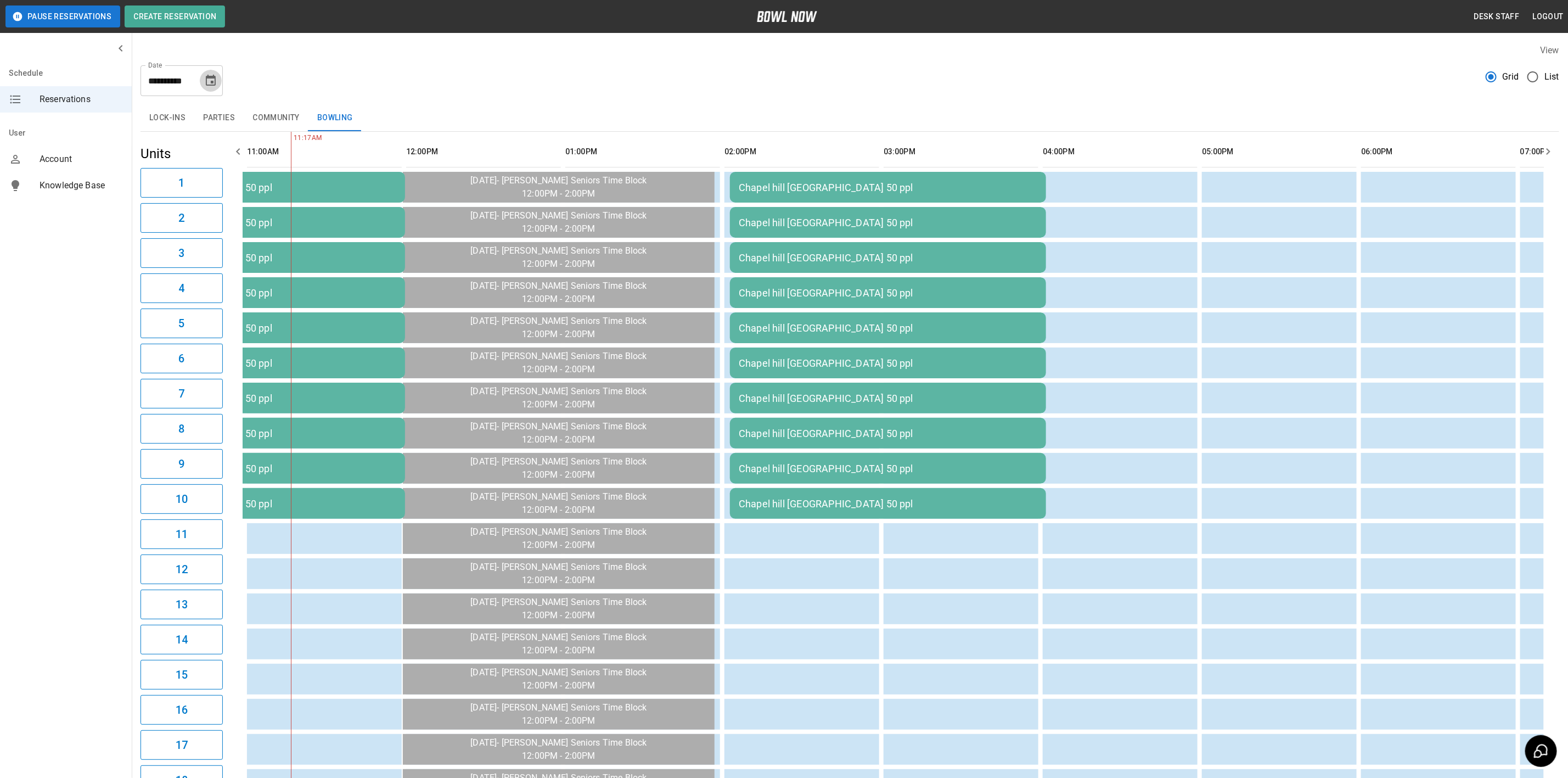
click at [210, 76] on icon "Choose date, selected date is Sep 23, 2025" at bounding box center [210, 80] width 10 height 11
click at [236, 113] on icon "Next month" at bounding box center [240, 114] width 13 height 13
click at [232, 200] on button "18" at bounding box center [234, 200] width 20 height 20
type input "**********"
